Goal: Communication & Community: Answer question/provide support

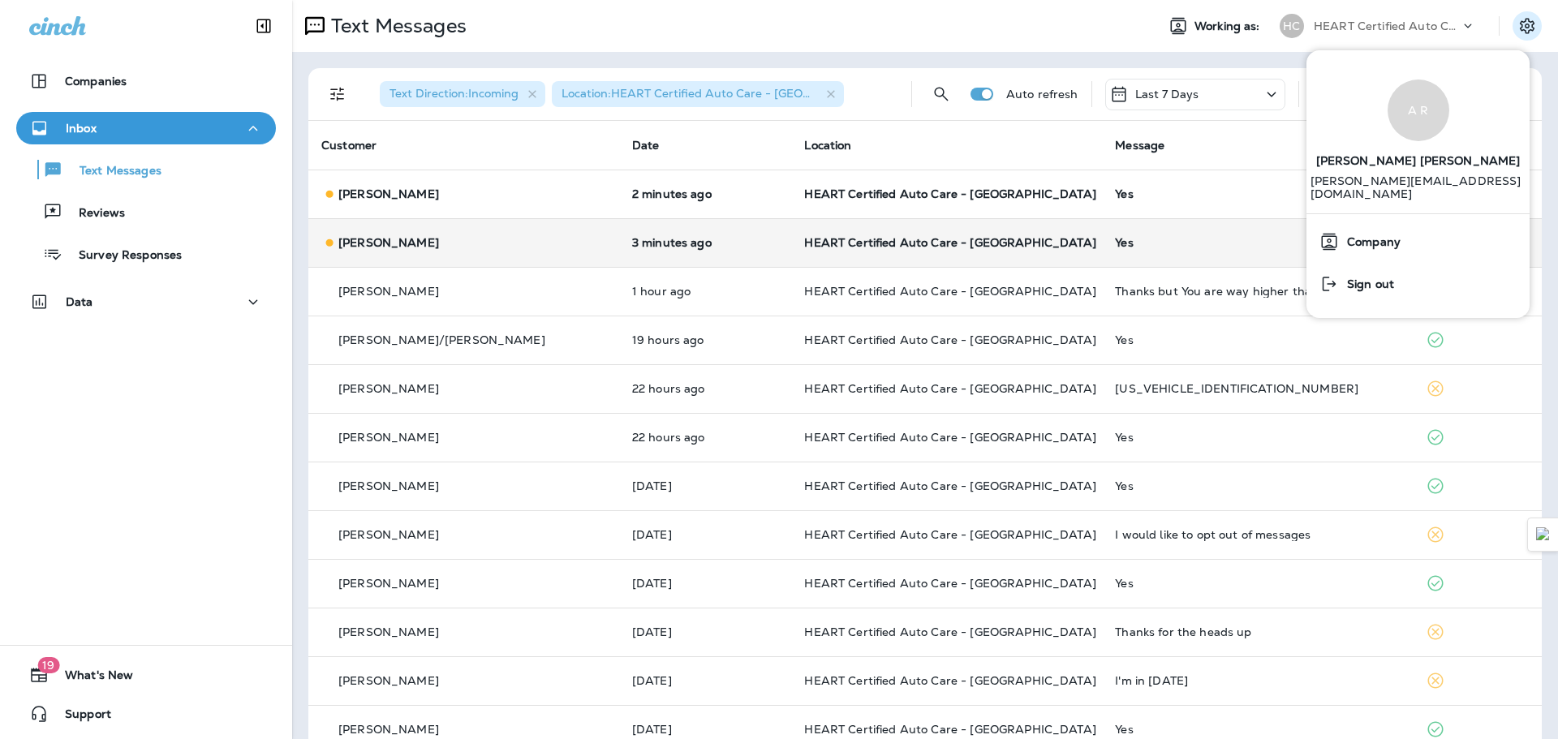
click at [724, 260] on td "3 minutes ago" at bounding box center [705, 242] width 173 height 49
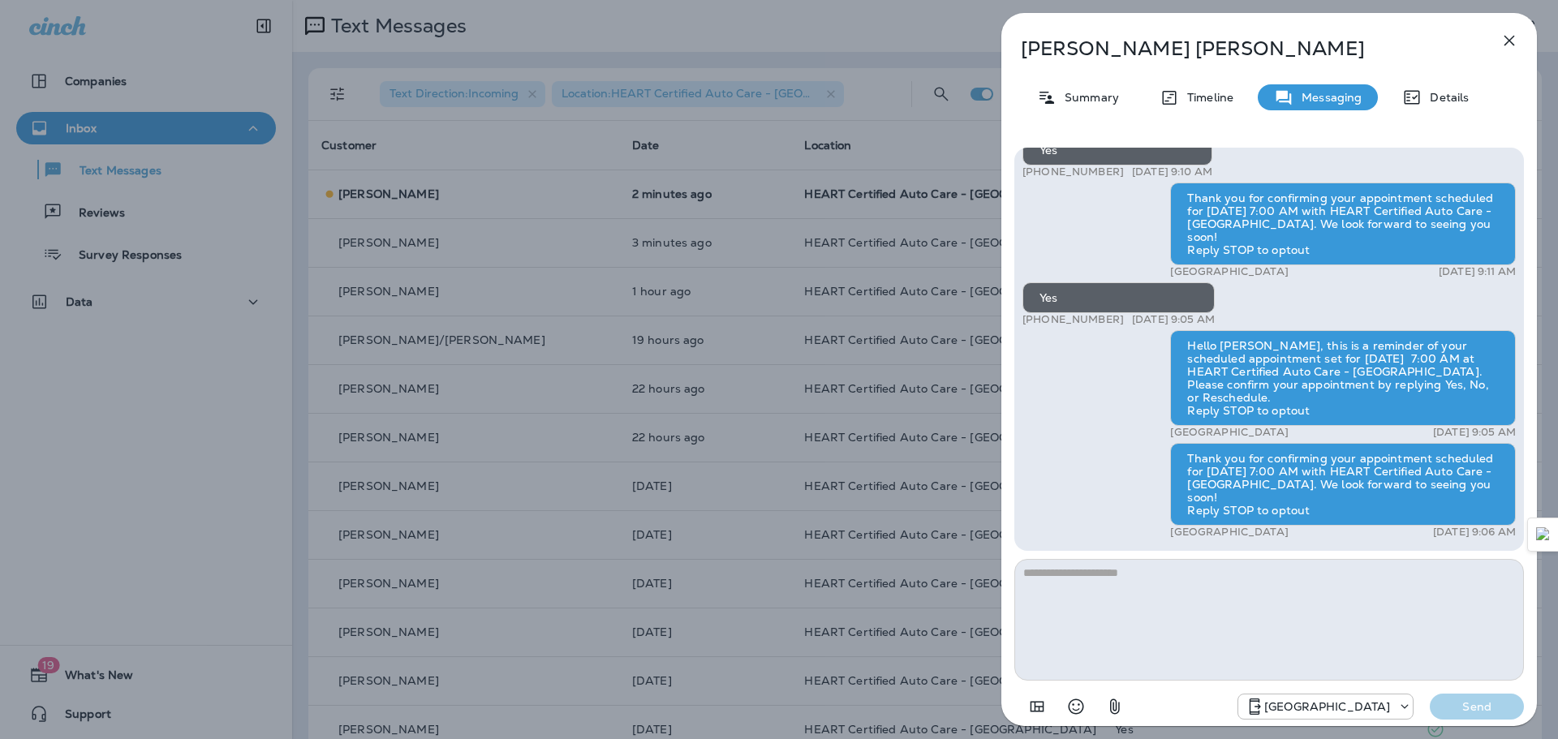
click at [1496, 41] on button "button" at bounding box center [1509, 40] width 32 height 32
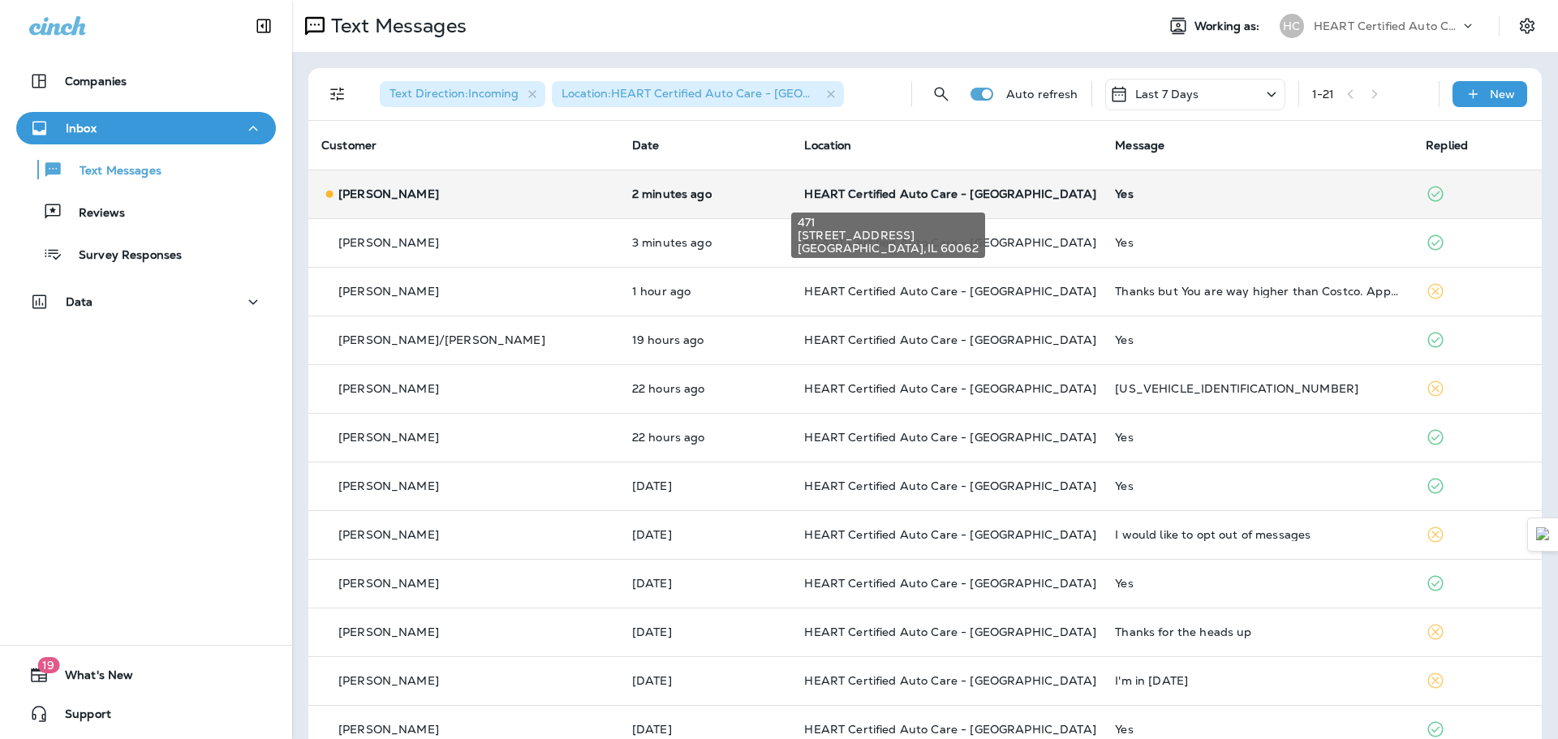
click at [879, 199] on span "HEART Certified Auto Care - [GEOGRAPHIC_DATA]" at bounding box center [949, 194] width 291 height 15
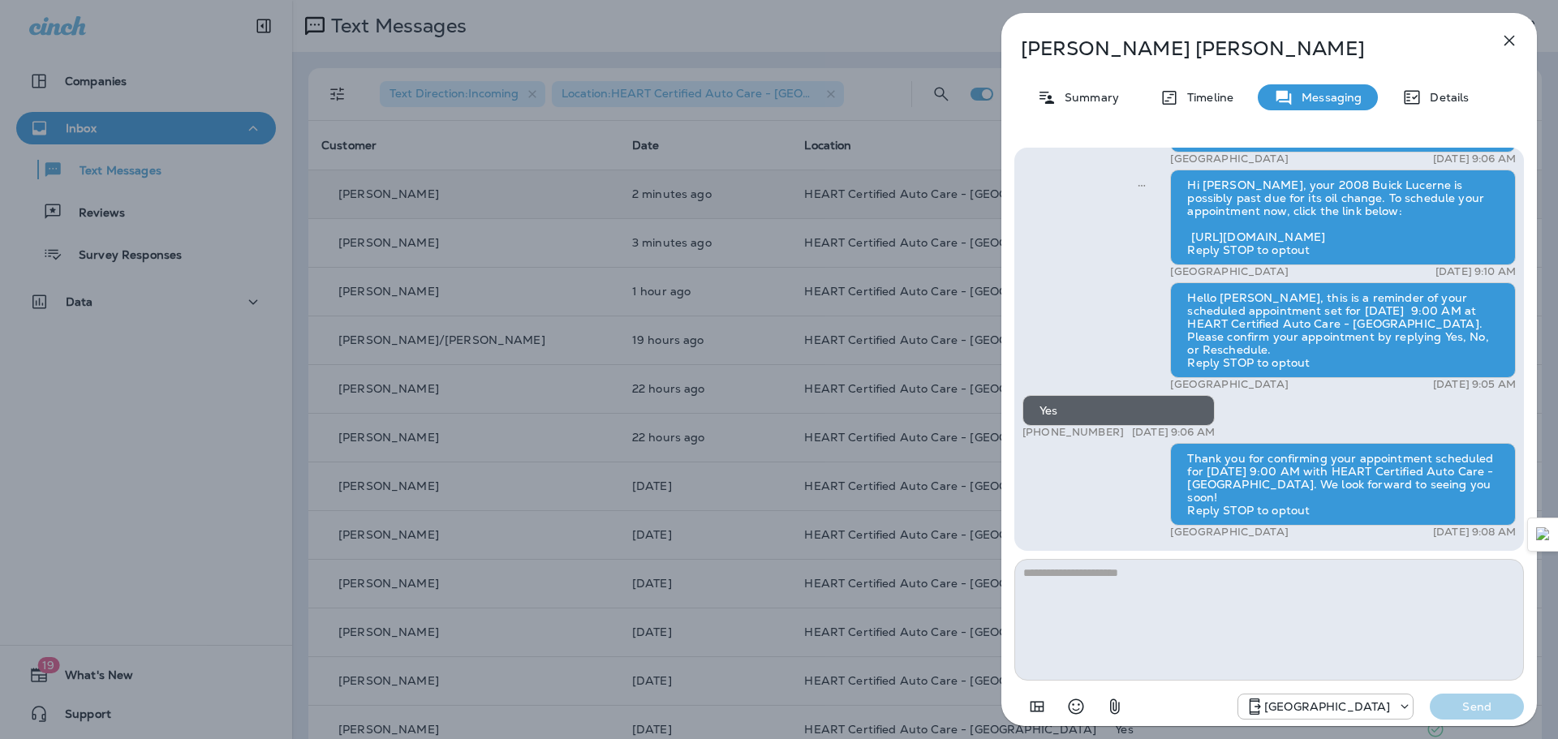
click at [1507, 50] on button "button" at bounding box center [1509, 40] width 32 height 32
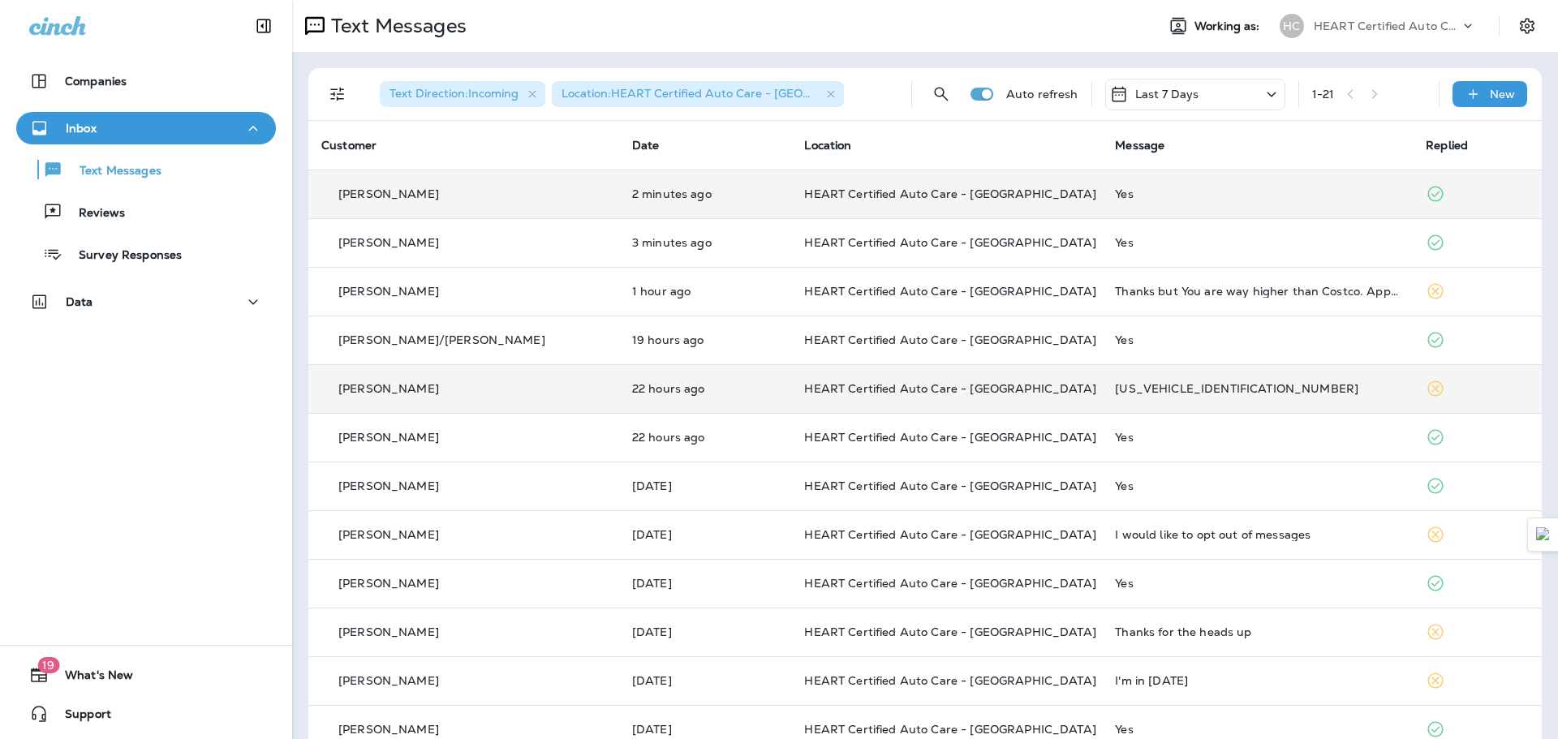
click at [619, 395] on td "22 hours ago" at bounding box center [705, 388] width 173 height 49
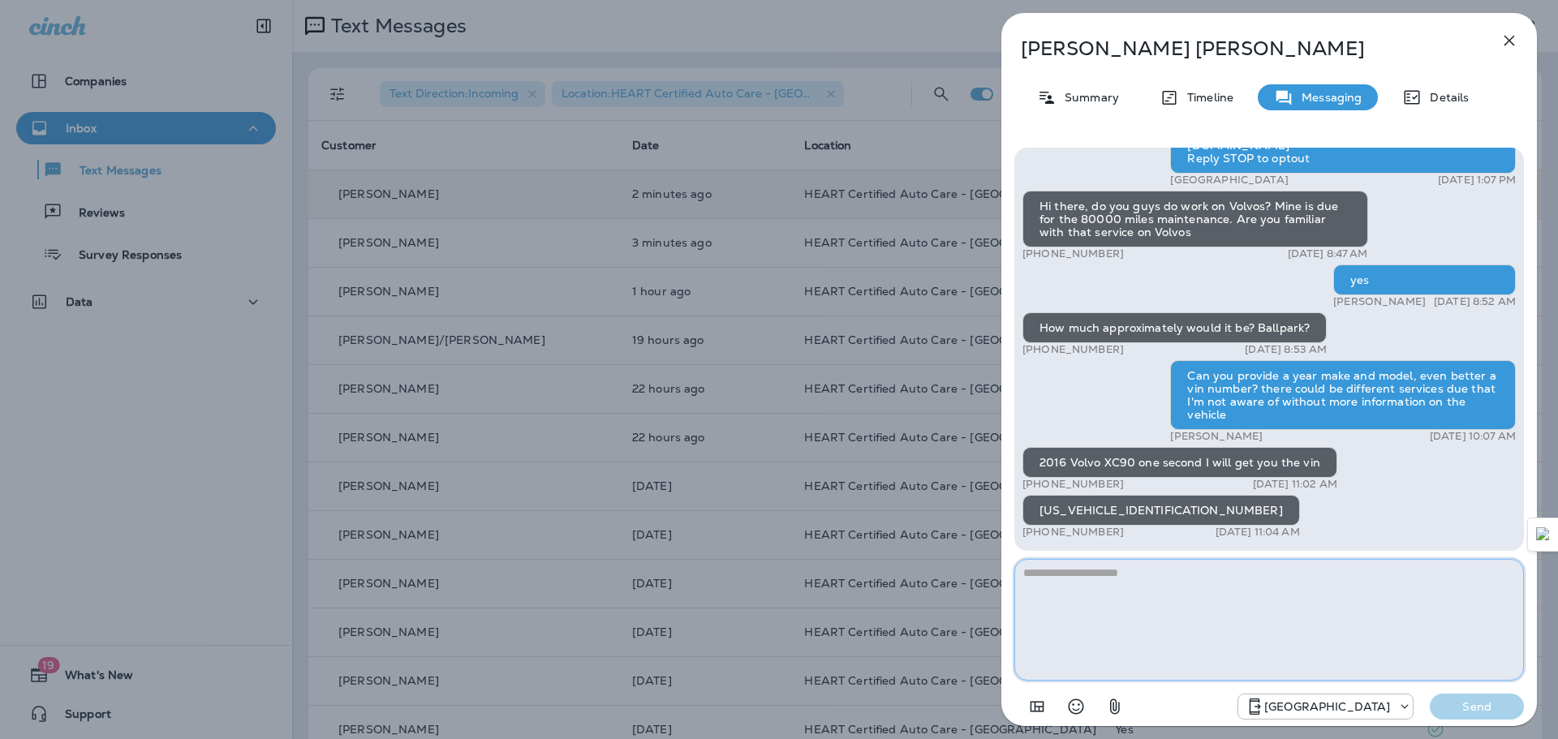
click at [1172, 583] on textarea at bounding box center [1268, 620] width 509 height 122
type textarea "*"
type textarea "**********"
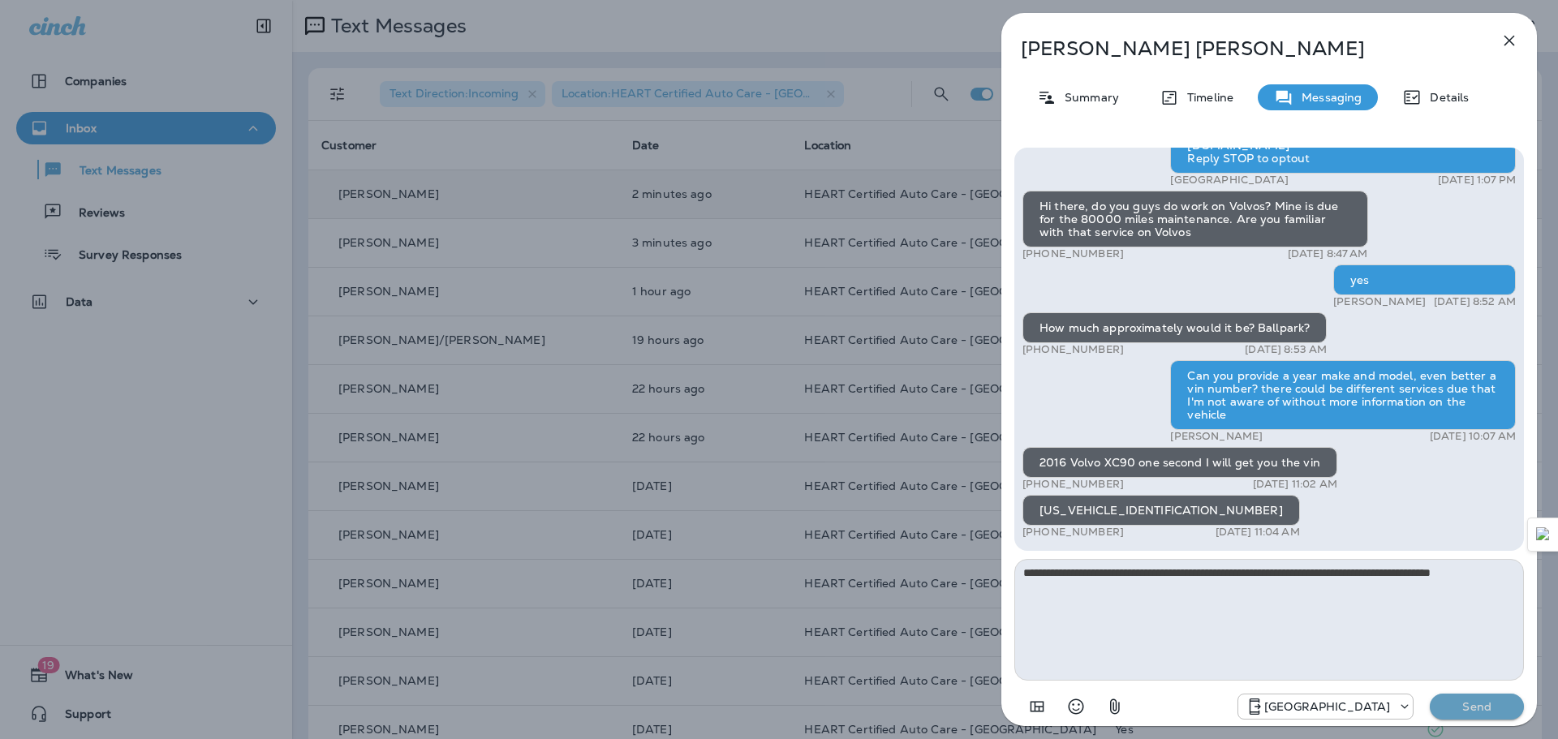
click at [1481, 703] on p "Send" at bounding box center [1476, 706] width 68 height 15
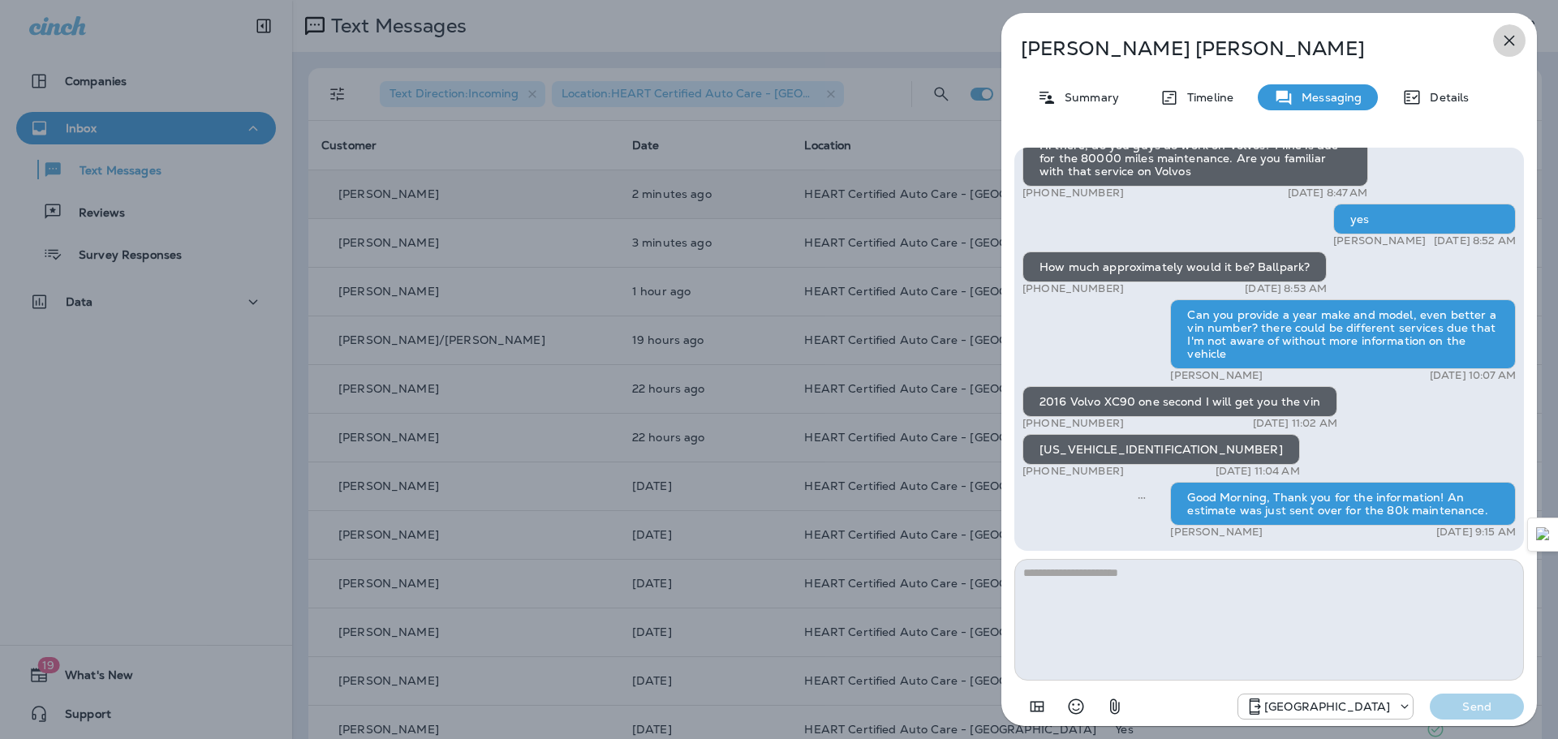
click at [1513, 54] on button "button" at bounding box center [1509, 40] width 32 height 32
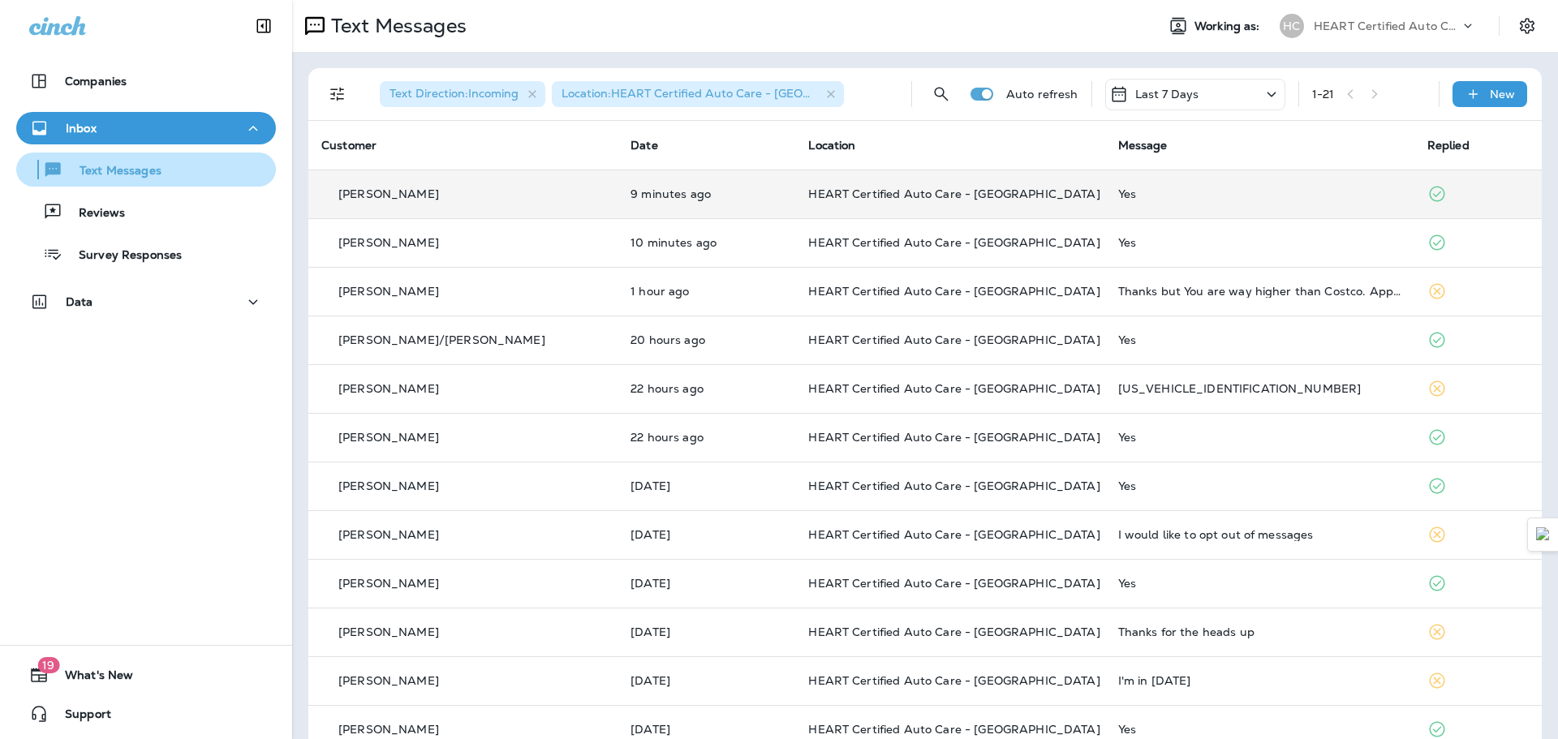
click at [178, 166] on div "Text Messages" at bounding box center [146, 169] width 247 height 24
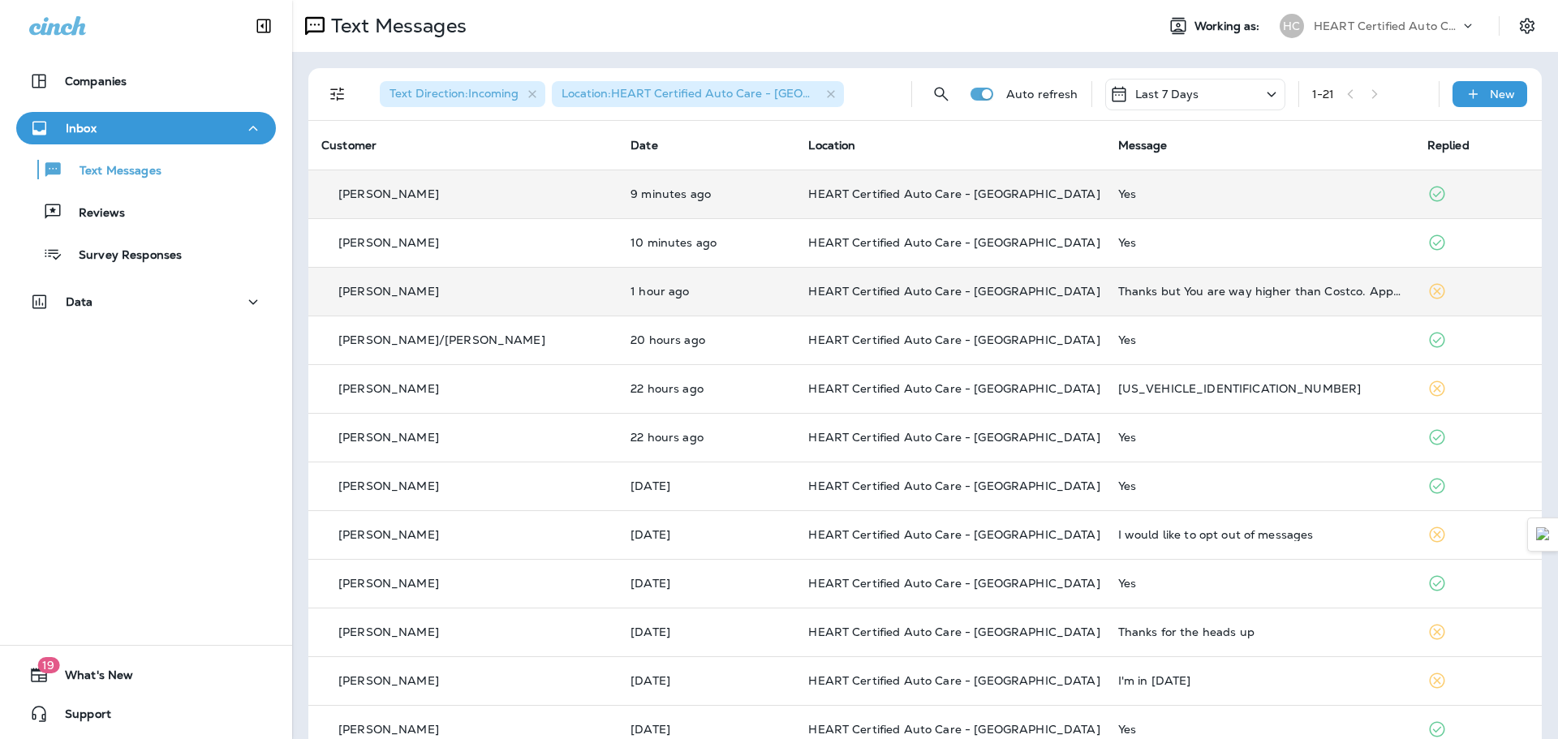
click at [988, 300] on td "HEART Certified Auto Care - [GEOGRAPHIC_DATA]" at bounding box center [949, 291] width 309 height 49
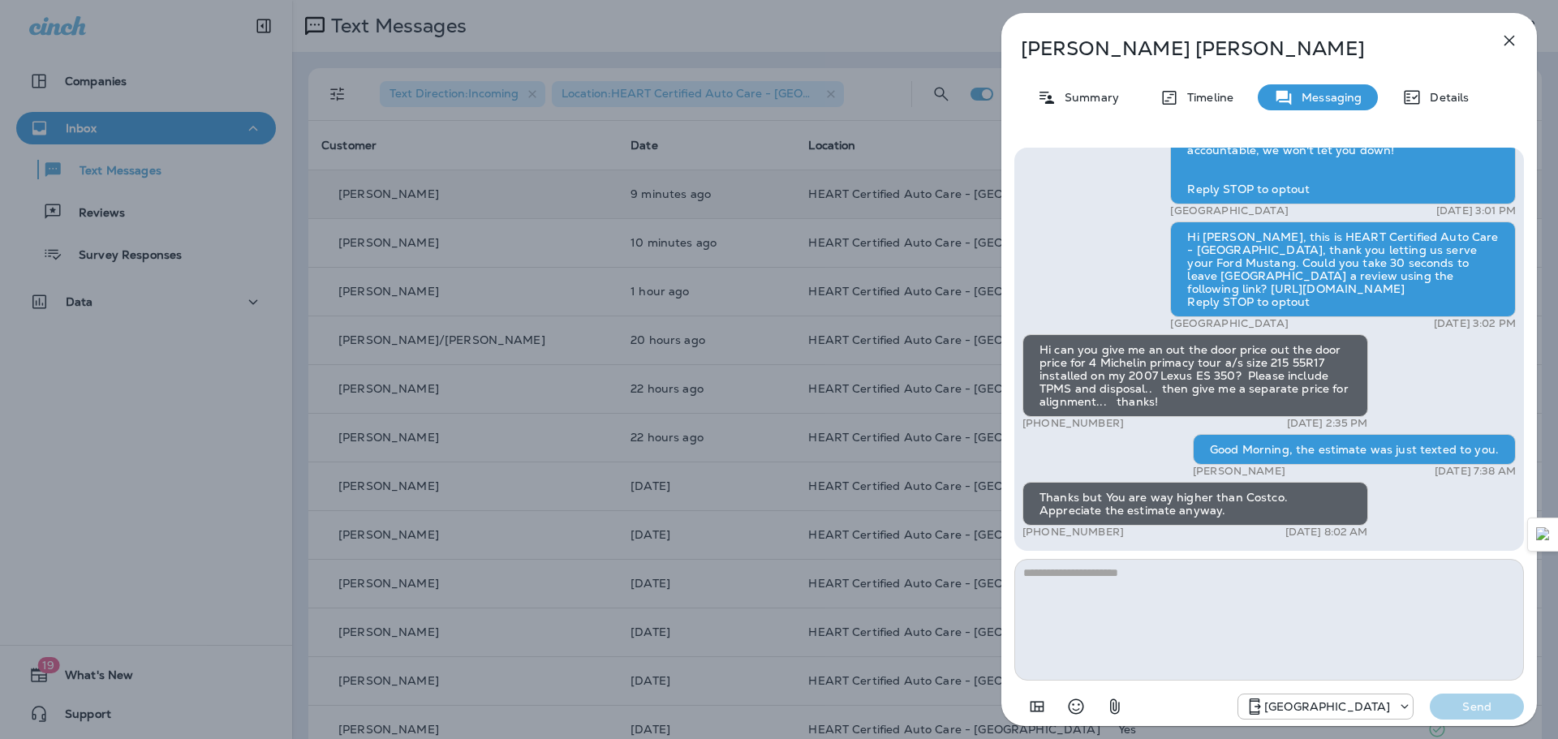
click at [1202, 595] on textarea at bounding box center [1268, 620] width 509 height 122
click at [1508, 42] on icon "button" at bounding box center [1509, 41] width 11 height 11
